Goal: Navigation & Orientation: Find specific page/section

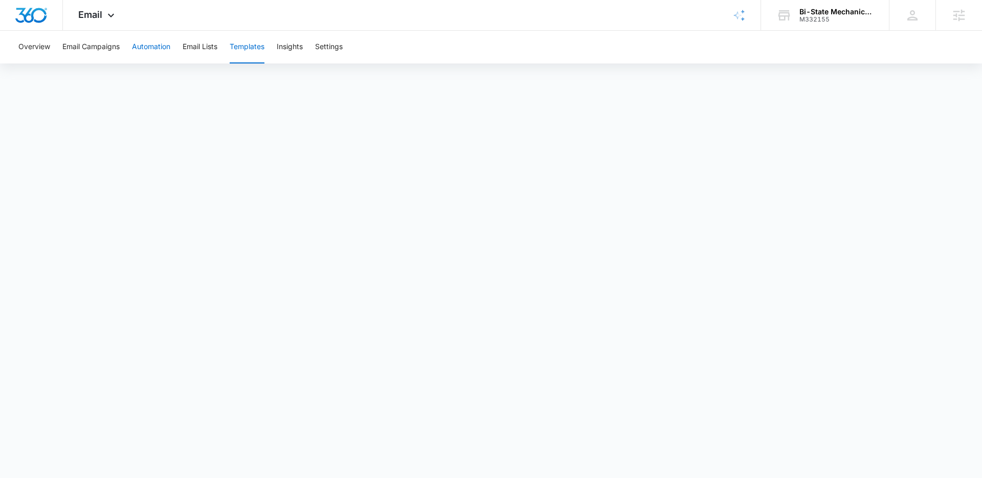
click at [158, 51] on button "Automation" at bounding box center [151, 47] width 38 height 33
drag, startPoint x: 91, startPoint y: 11, endPoint x: 96, endPoint y: 18, distance: 9.2
click at [91, 10] on span "Email" at bounding box center [90, 14] width 24 height 11
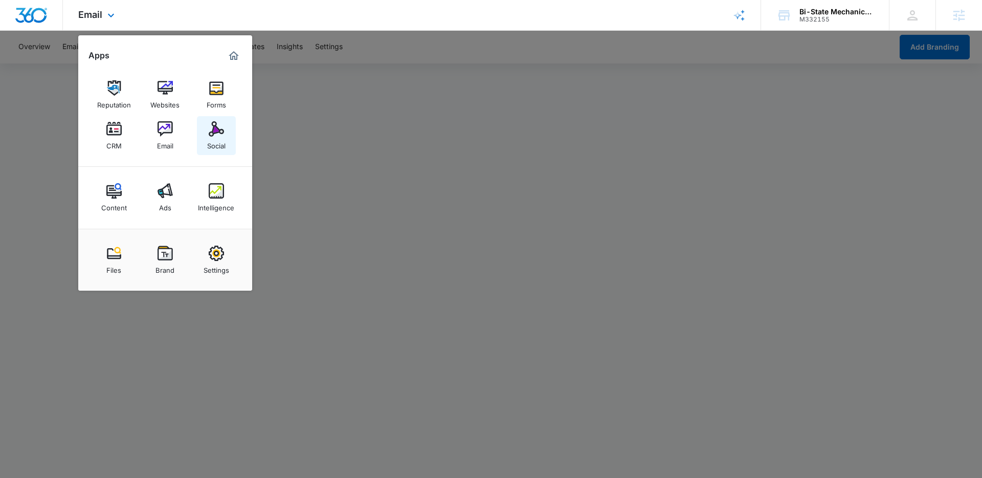
click at [207, 137] on div "Social" at bounding box center [216, 143] width 18 height 13
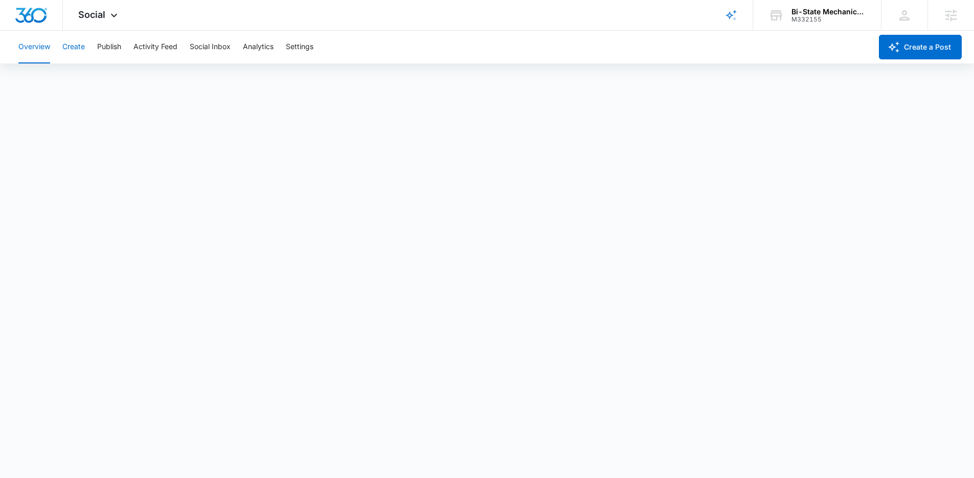
click at [79, 49] on button "Create" at bounding box center [73, 47] width 22 height 33
click at [103, 52] on button "Publish" at bounding box center [109, 47] width 24 height 33
click at [79, 52] on button "Create" at bounding box center [73, 47] width 22 height 33
click at [99, 75] on button "Approvals" at bounding box center [100, 78] width 34 height 29
click at [40, 15] on img "Dashboard" at bounding box center [31, 15] width 33 height 15
